Goal: Transaction & Acquisition: Purchase product/service

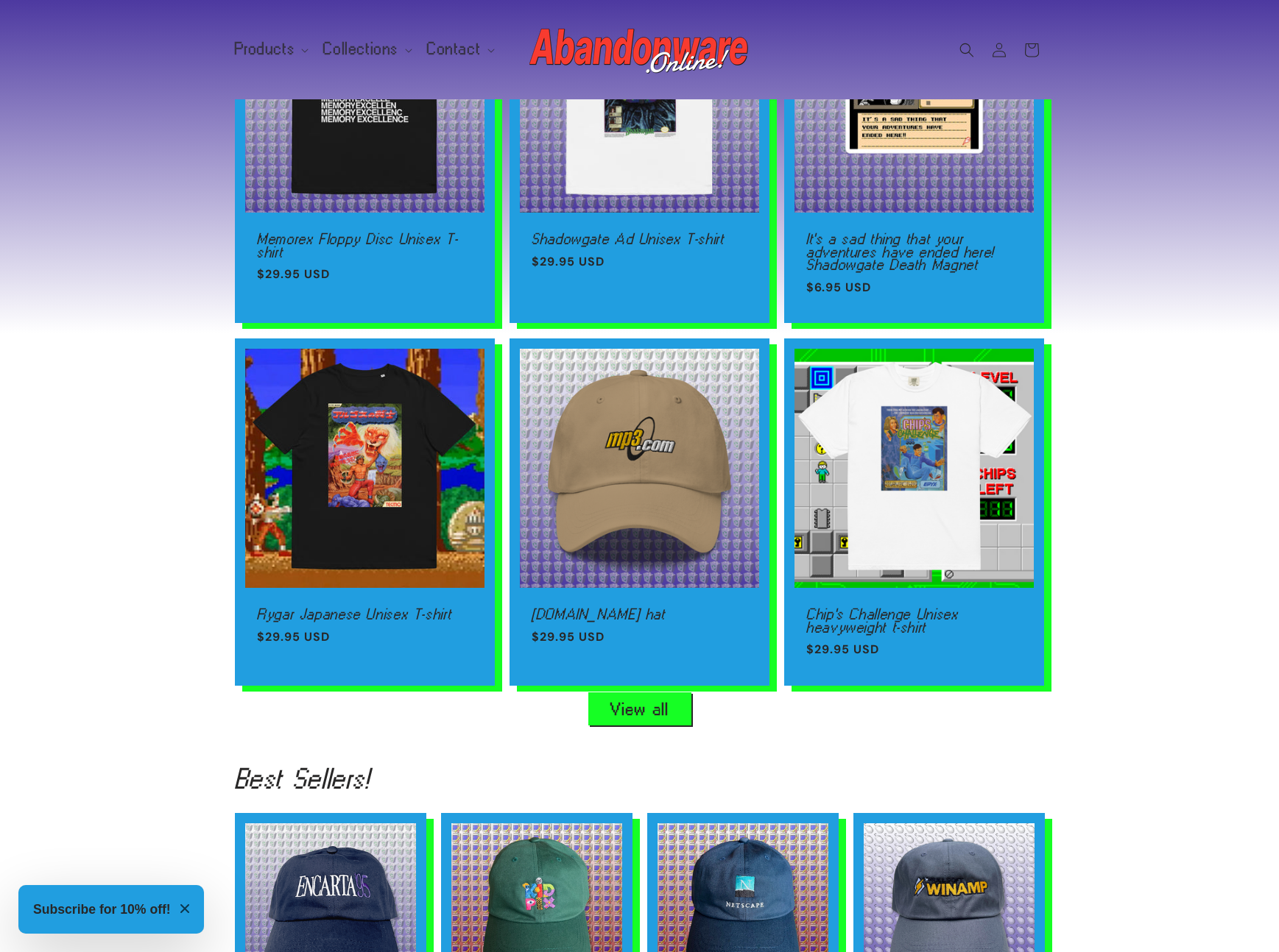
scroll to position [1601, 0]
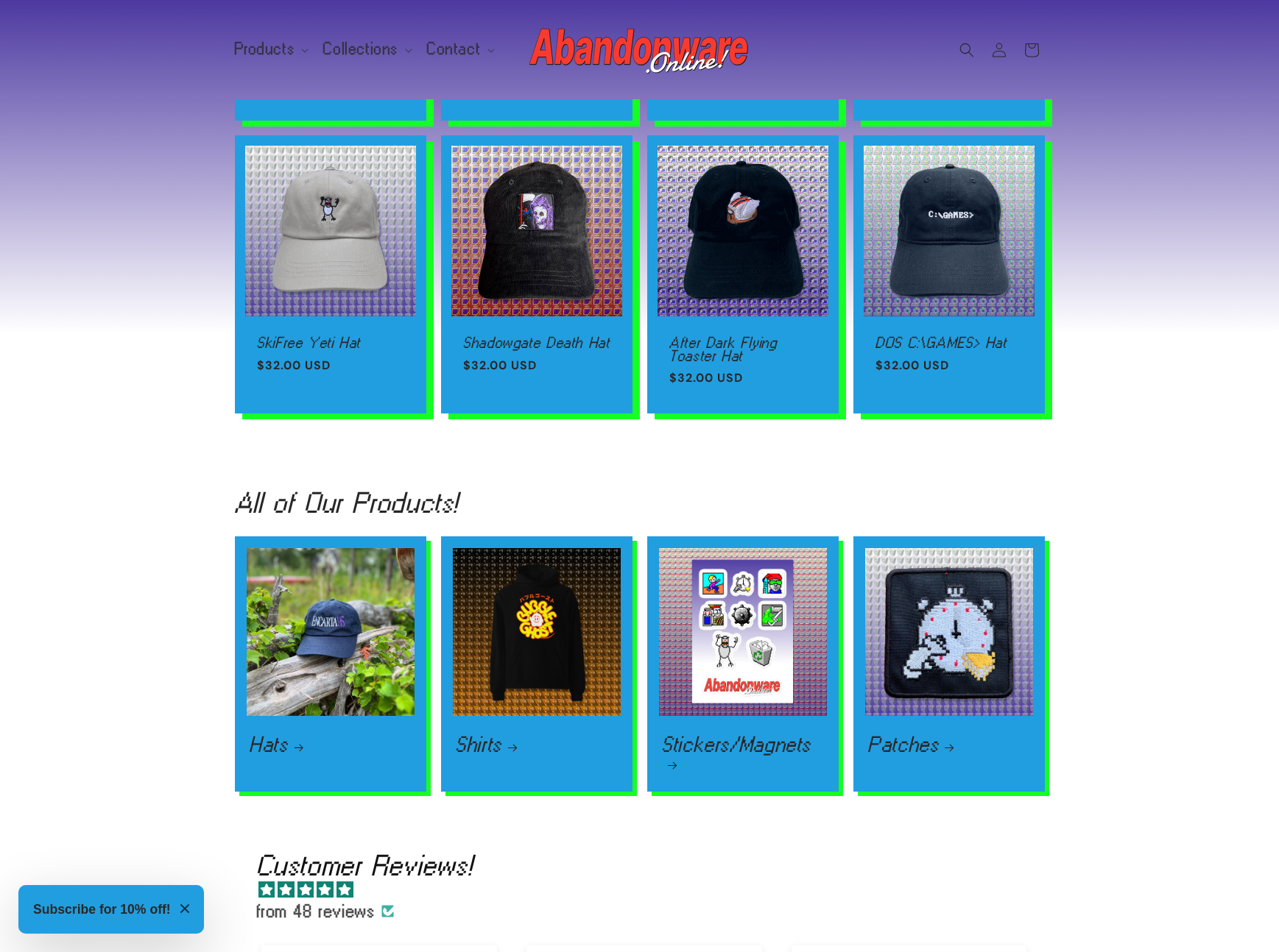
click at [1161, 475] on div "All of Our Products! Hats Hats Shirts T-shirts! Hoodies! Shirts Stickers/Magnet…" at bounding box center [639, 641] width 1279 height 354
click at [1164, 462] on div "Best Sellers! Encarta'95 Hat Encarta'95 Hat Regular price $32.00 USD Regular pr…" at bounding box center [639, 117] width 1279 height 694
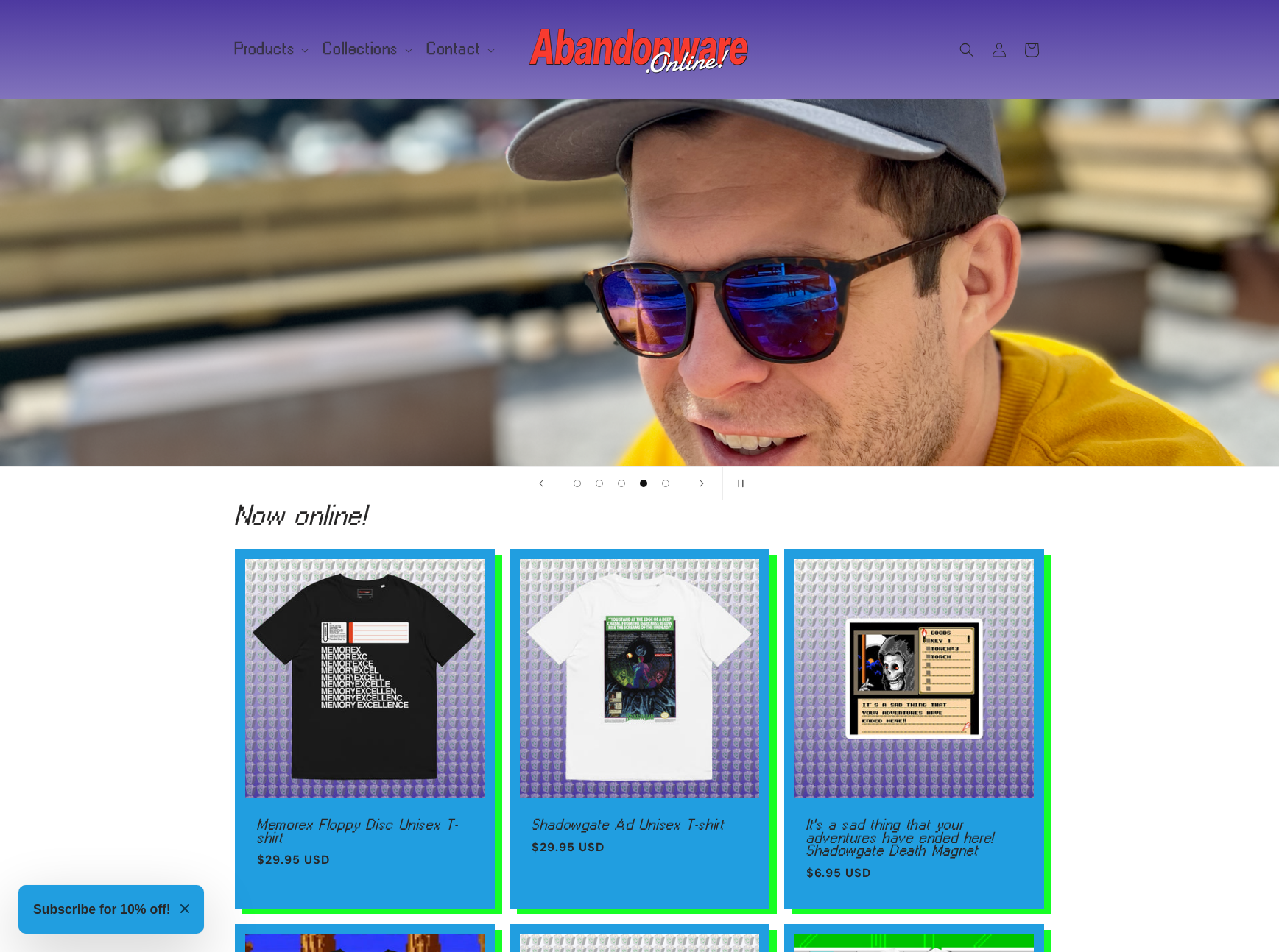
scroll to position [0, 0]
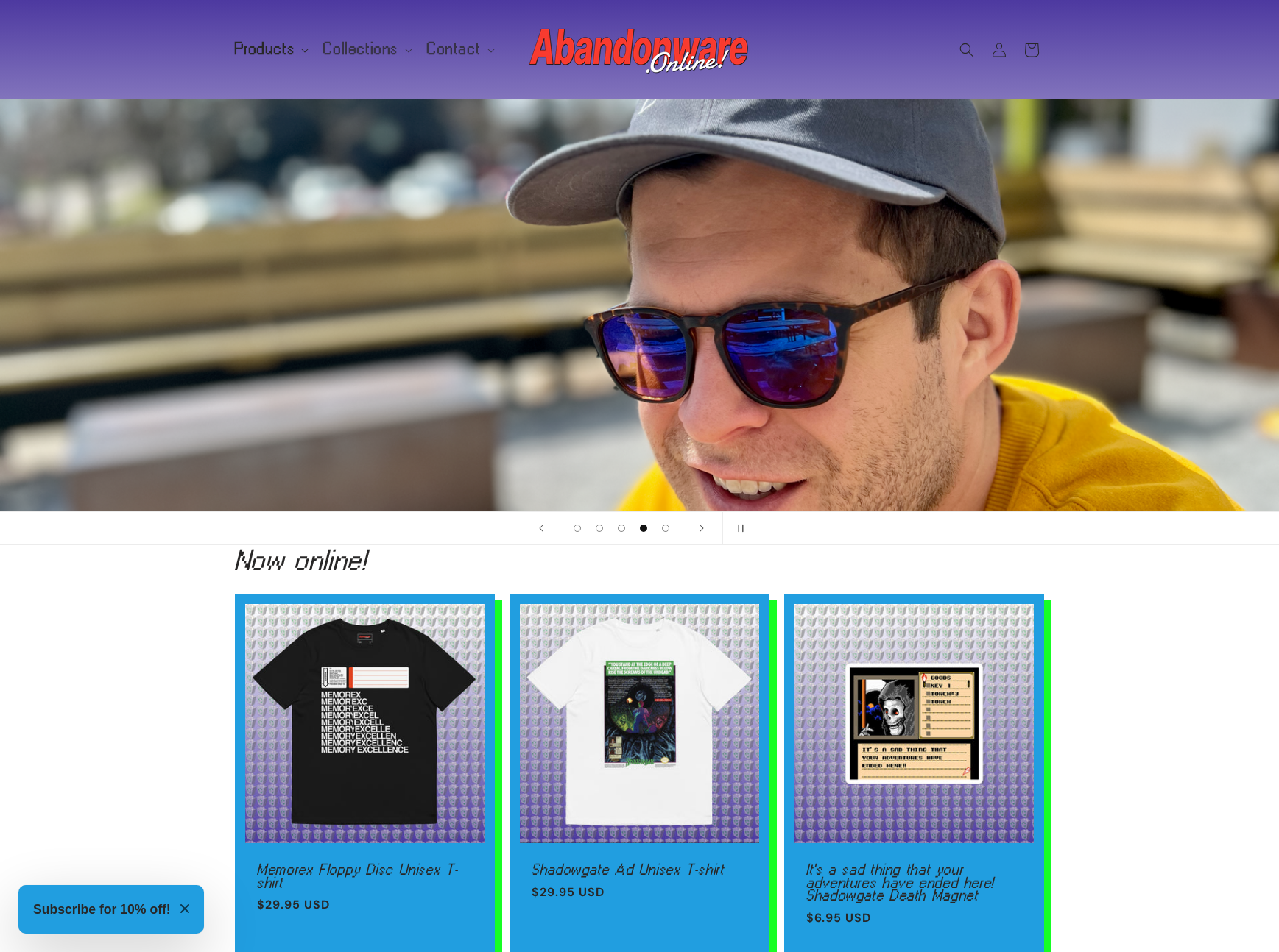
click at [246, 43] on span "Products" at bounding box center [265, 49] width 60 height 14
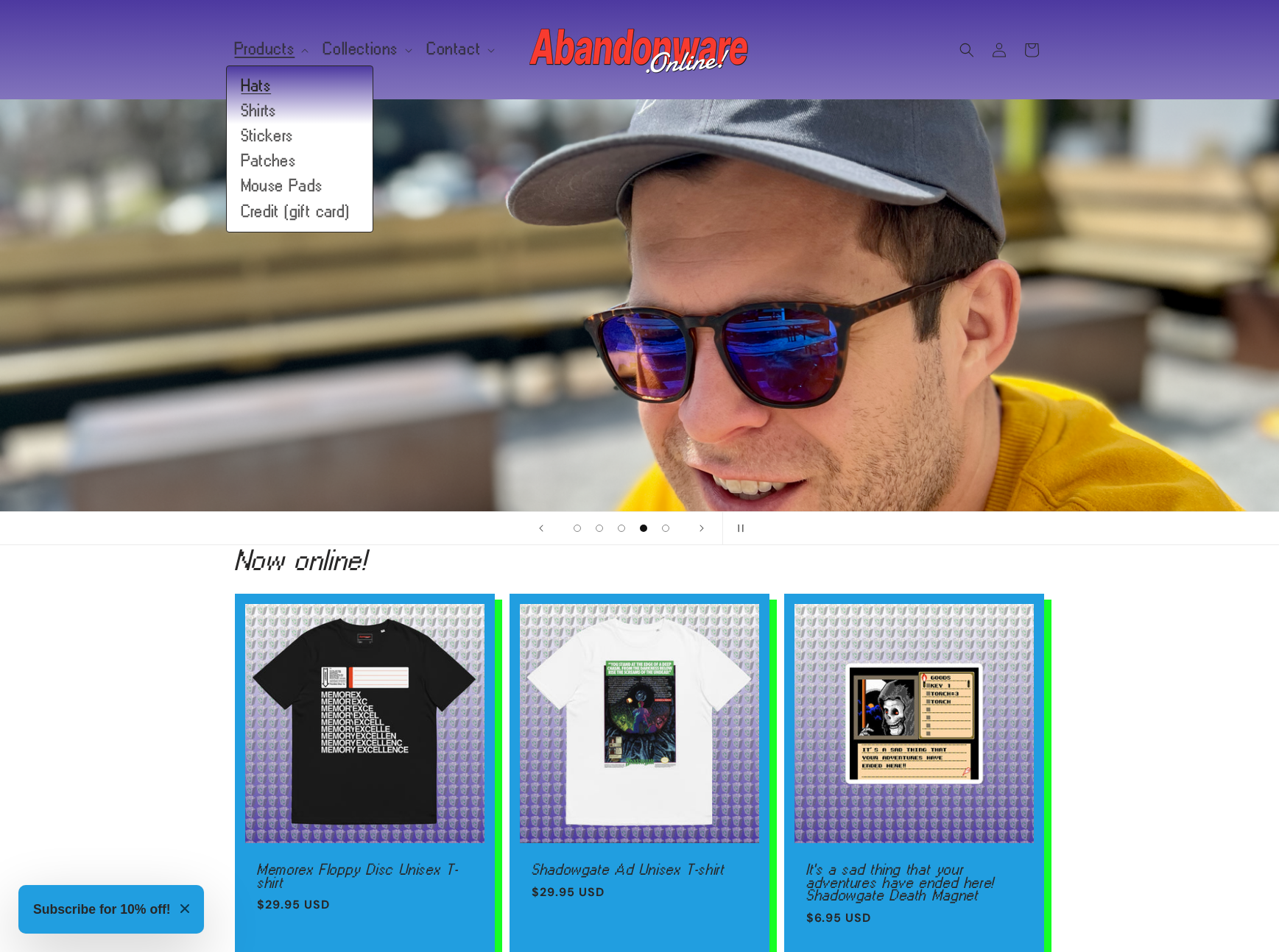
click at [279, 84] on link "Hats" at bounding box center [300, 86] width 146 height 25
